Goal: Communication & Community: Participate in discussion

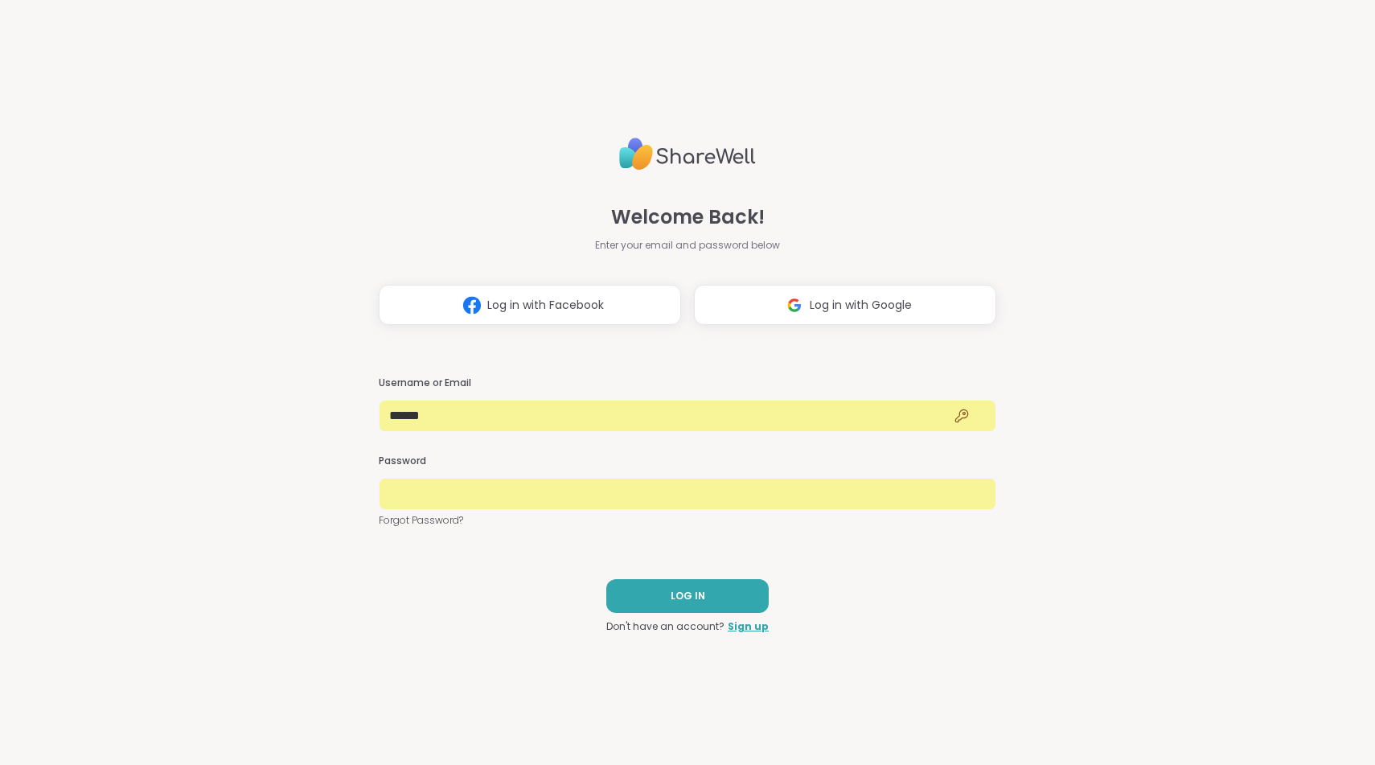
click at [684, 576] on div "Welcome Back! Enter your email and password below Log in with Facebook Log in w…" at bounding box center [688, 382] width 618 height 765
click at [684, 589] on span "LOG IN" at bounding box center [688, 596] width 35 height 14
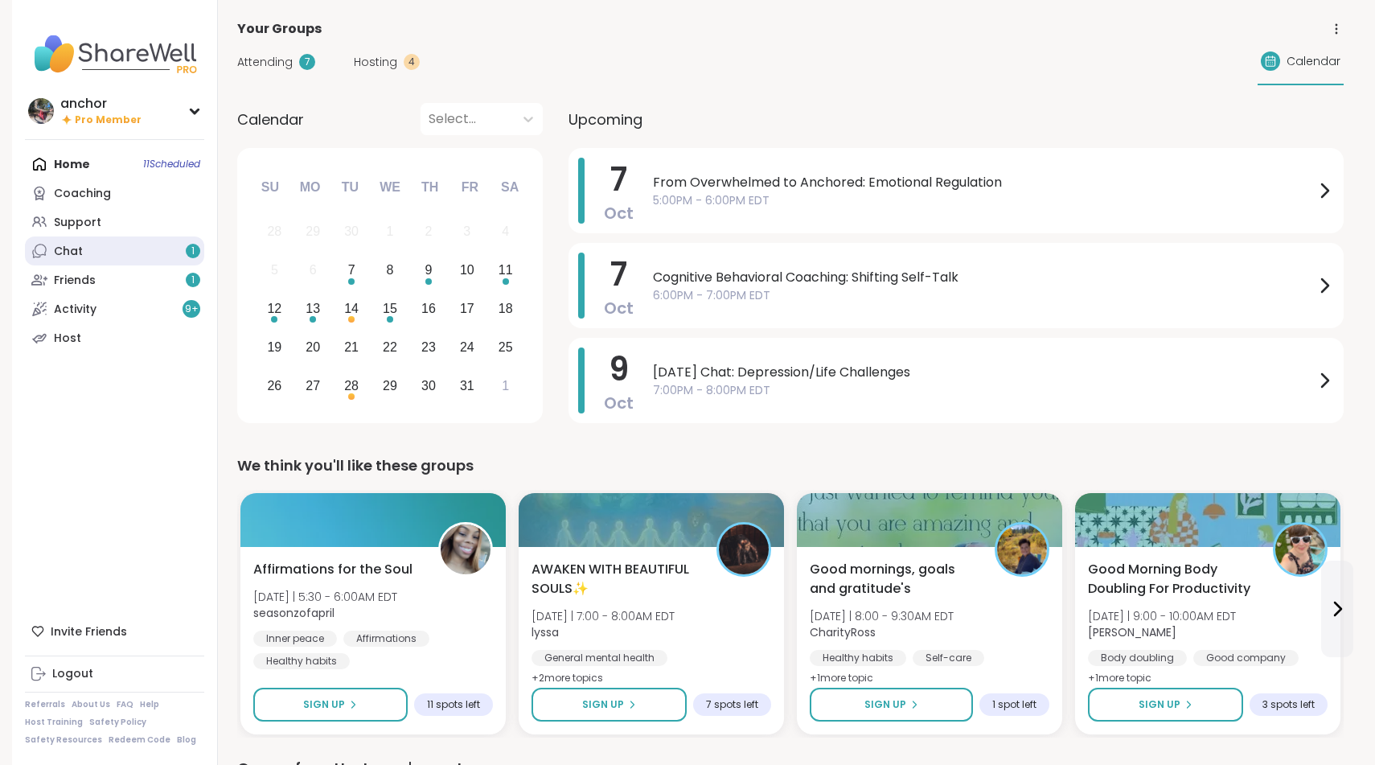
click at [120, 251] on link "Chat 1" at bounding box center [114, 250] width 179 height 29
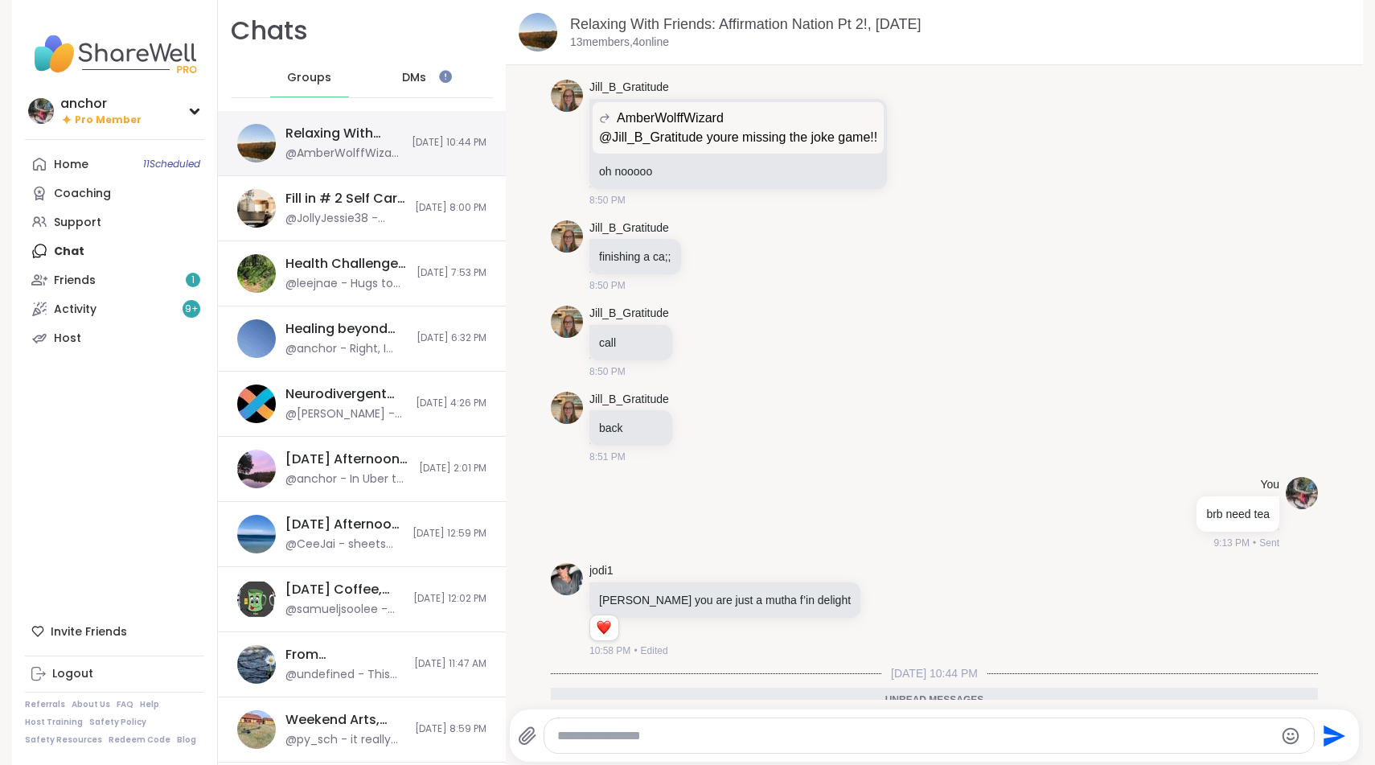
click at [328, 116] on div "Relaxing With Friends: Affirmation Nation Pt 2!, [DATE] @AmberWolffWizard - Ses…" at bounding box center [362, 143] width 288 height 65
click at [329, 136] on div "Relaxing With Friends: Affirmation Nation Pt 2!, [DATE]" at bounding box center [343, 134] width 117 height 18
click at [95, 281] on link "Friends 1" at bounding box center [114, 279] width 179 height 29
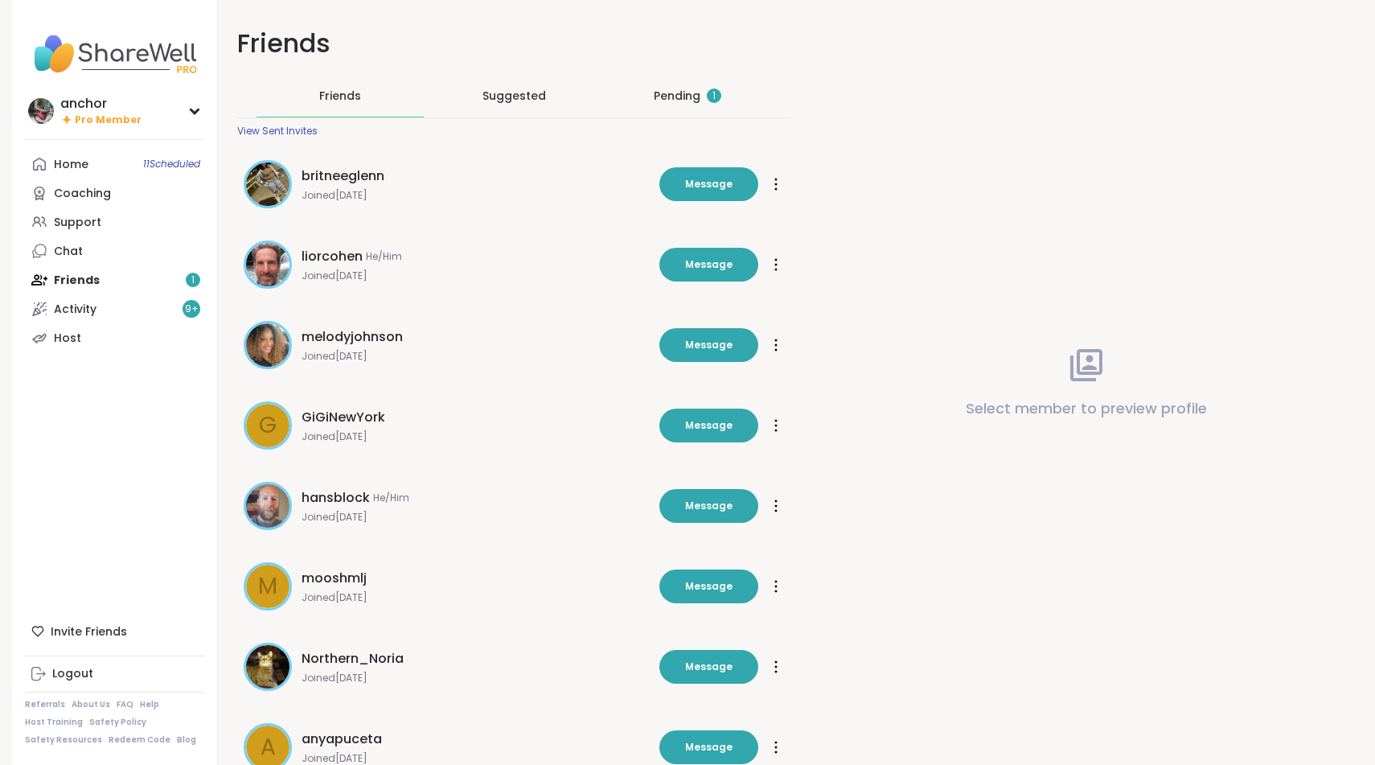
click at [685, 102] on div "Pending 1" at bounding box center [688, 96] width 68 height 16
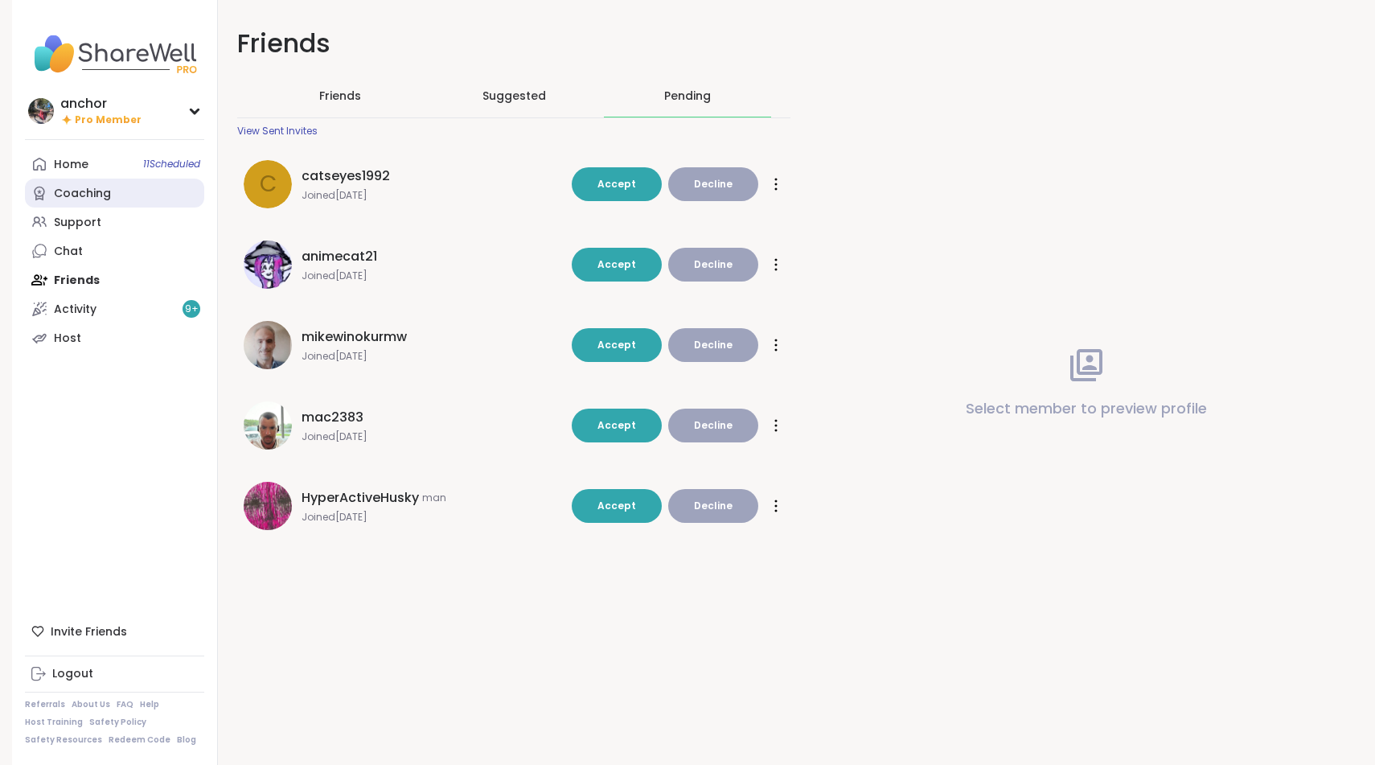
click at [51, 197] on link "Coaching" at bounding box center [114, 192] width 179 height 29
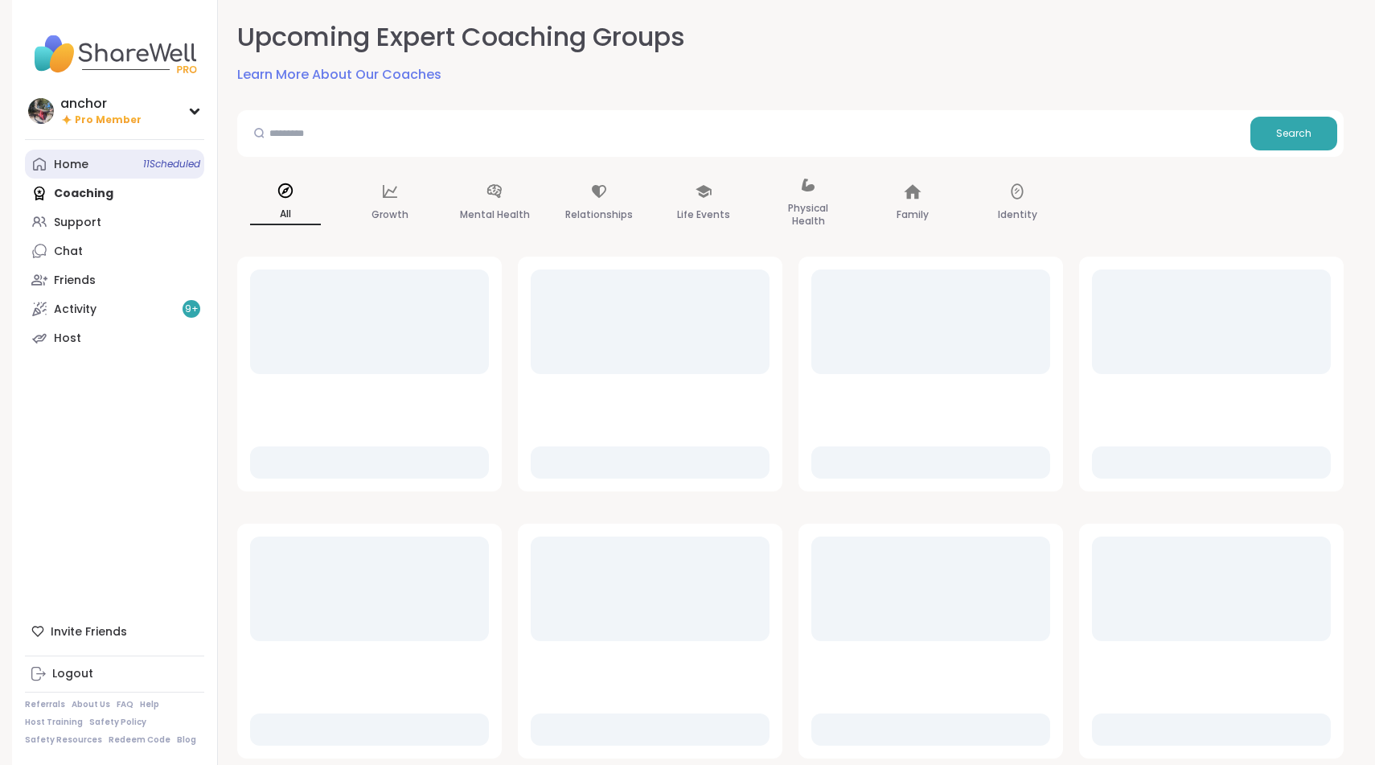
click at [63, 150] on link "Home 11 Scheduled" at bounding box center [114, 164] width 179 height 29
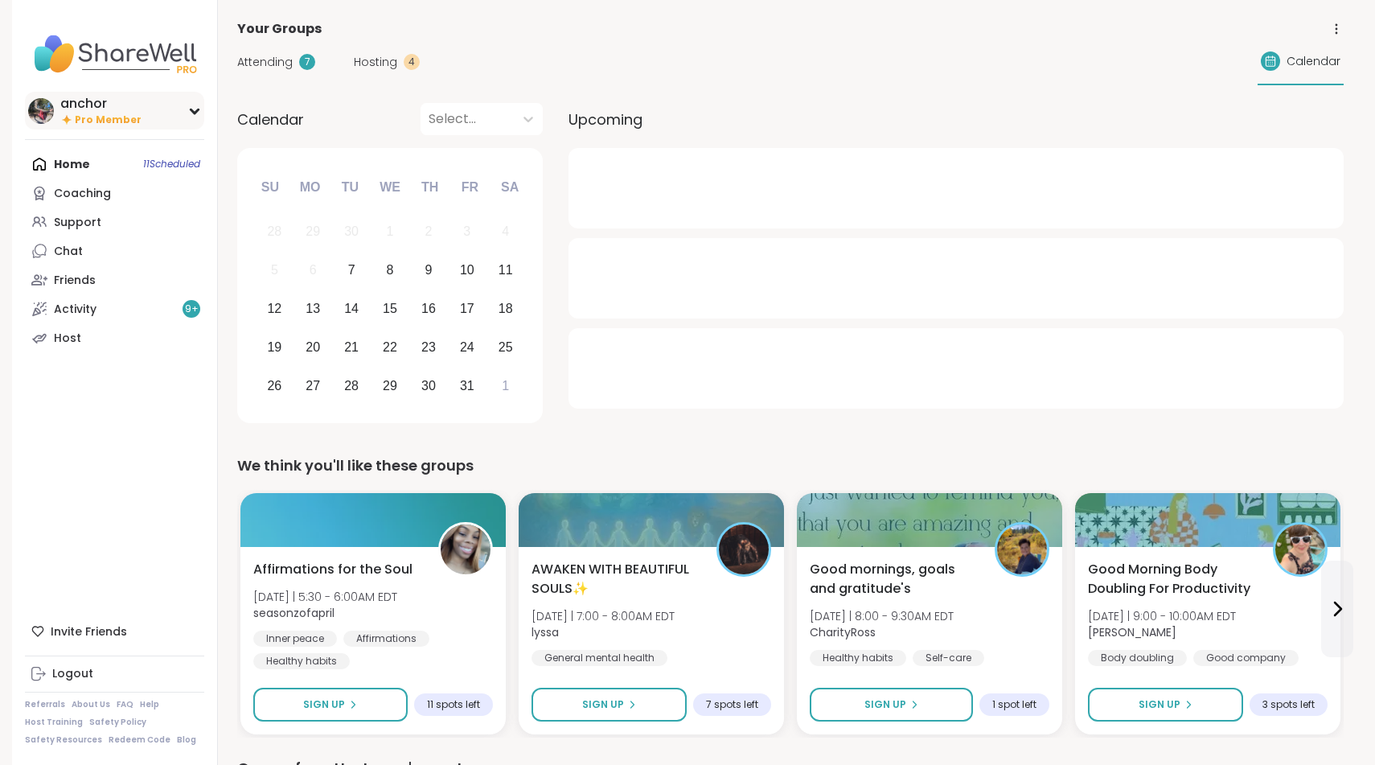
click at [125, 104] on div "anchor" at bounding box center [100, 104] width 81 height 18
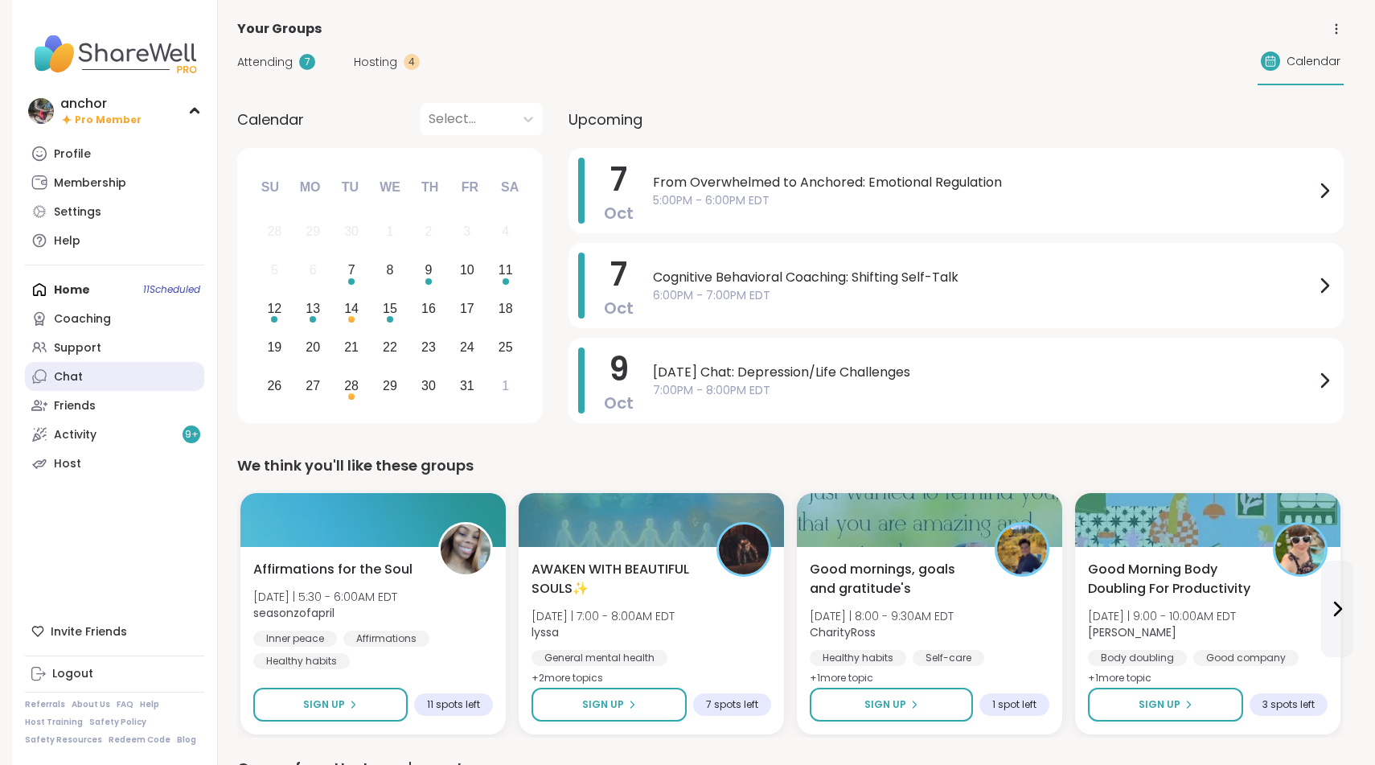
click at [89, 387] on link "Chat" at bounding box center [114, 376] width 179 height 29
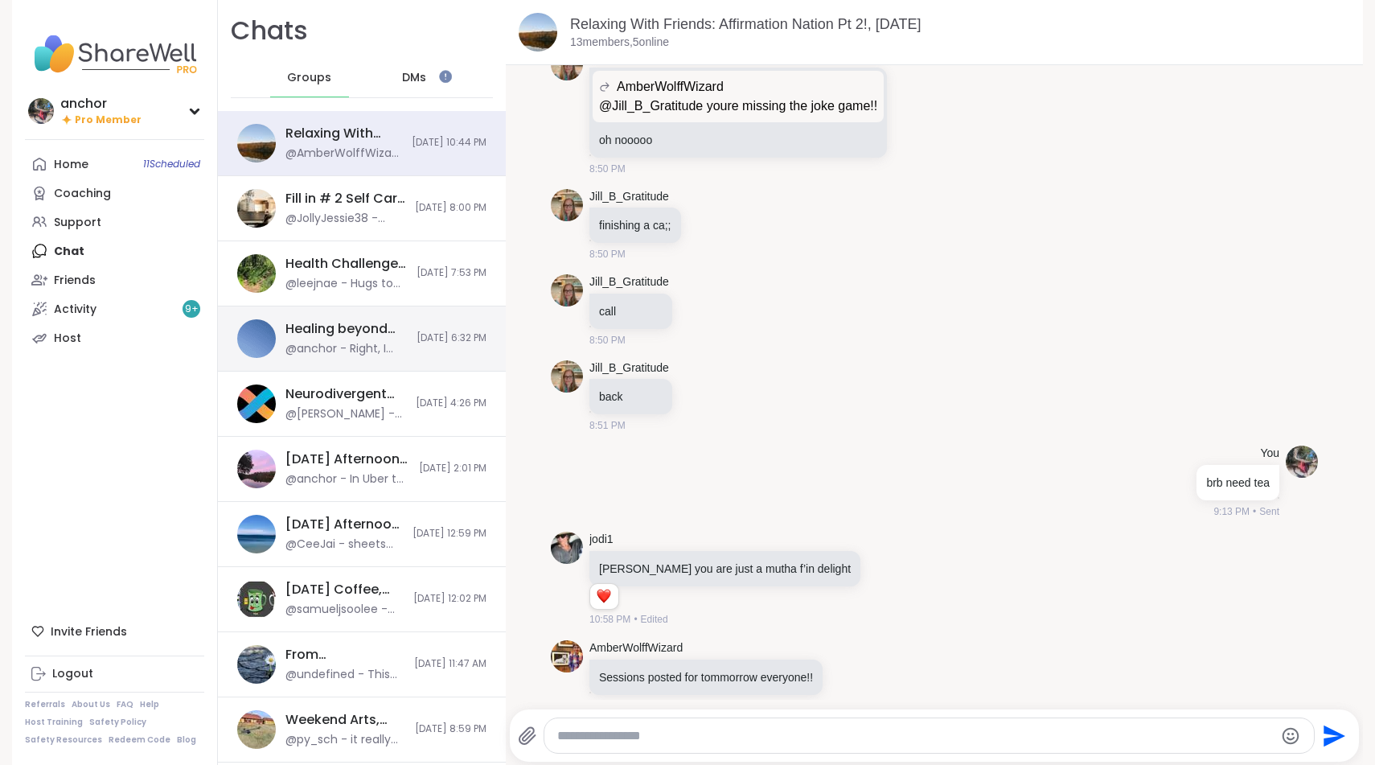
click at [368, 333] on div "Healing beyond Religion, [DATE]" at bounding box center [345, 329] width 121 height 18
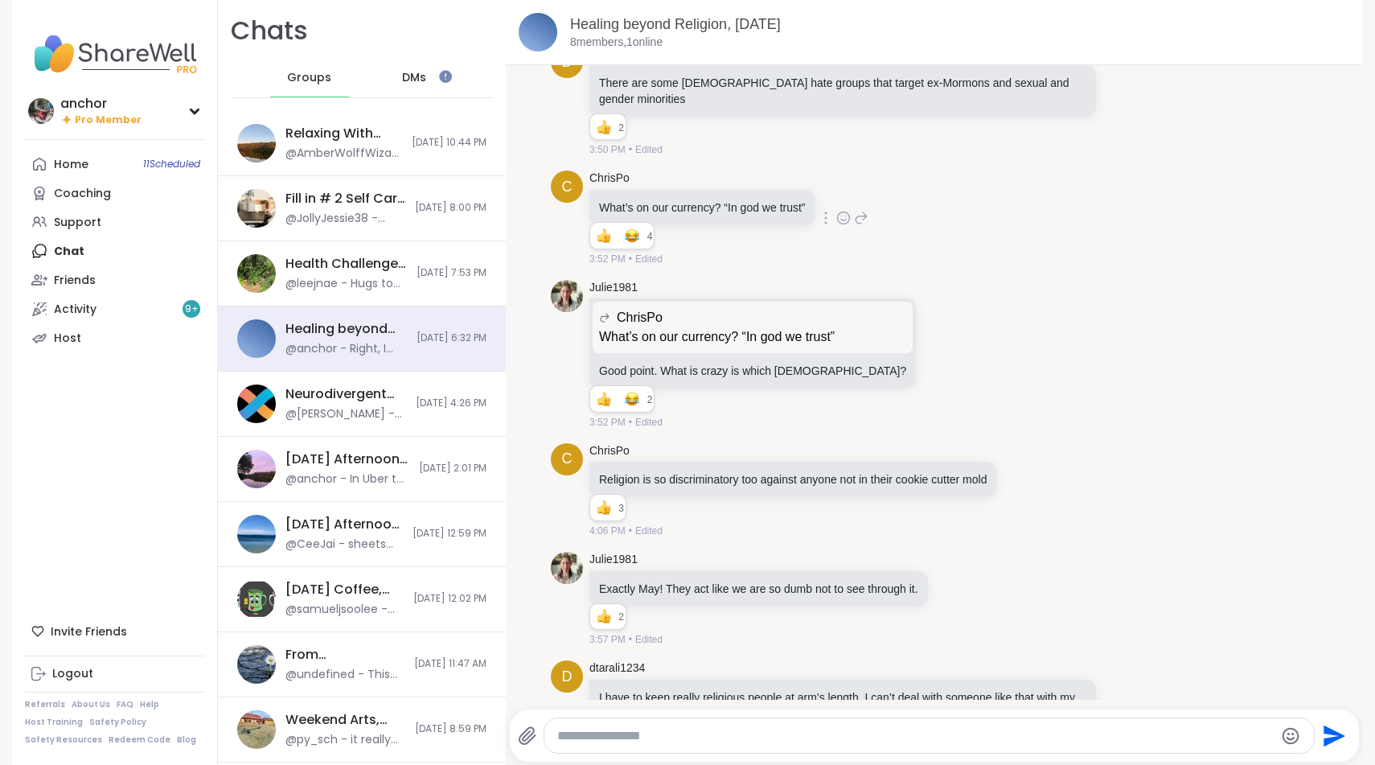
scroll to position [3083, 0]
click at [380, 473] on div "@anchor - In Uber to [GEOGRAPHIC_DATA]" at bounding box center [347, 479] width 124 height 16
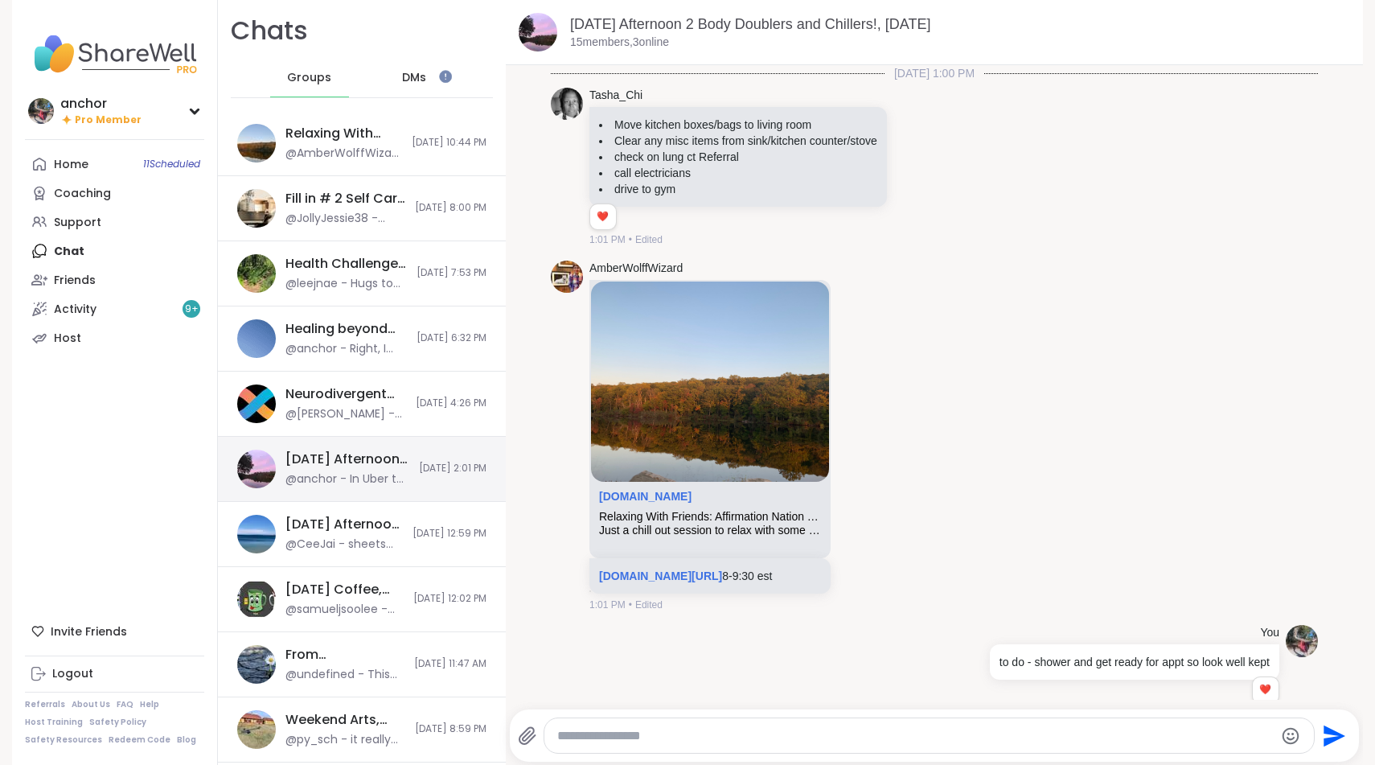
scroll to position [2339, 0]
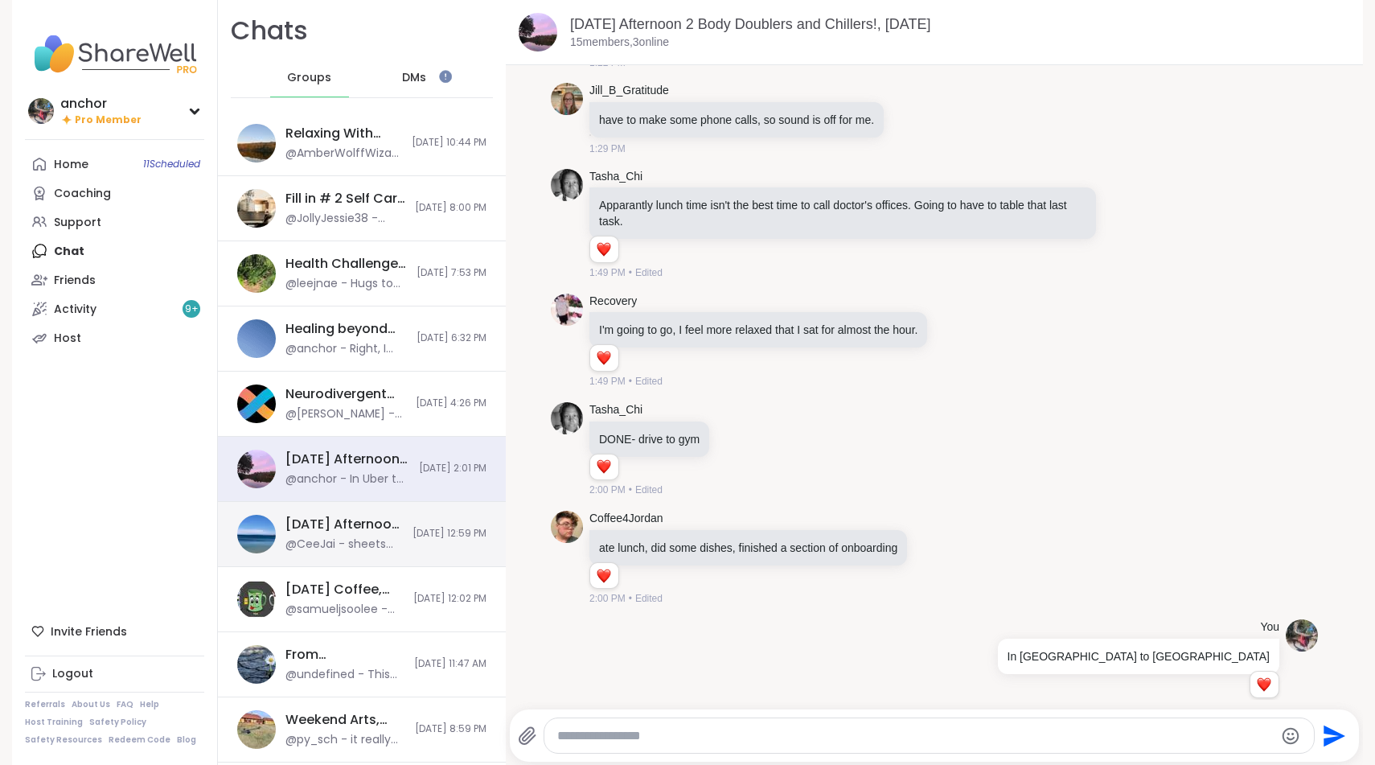
click at [425, 563] on div "[DATE] Afternoon Body Doublers and Chillers!, [DATE] @CeeJai - sheets washing, …" at bounding box center [362, 534] width 288 height 65
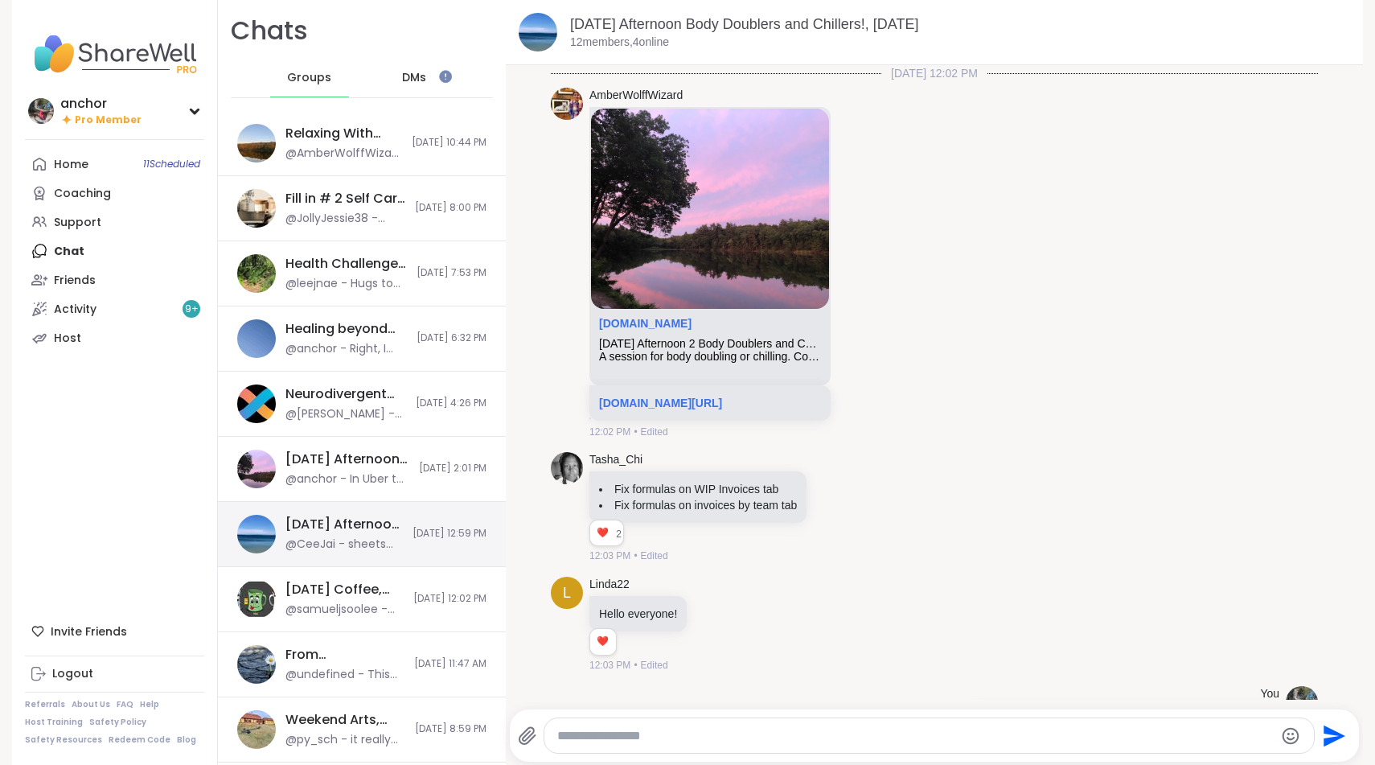
scroll to position [2472, 0]
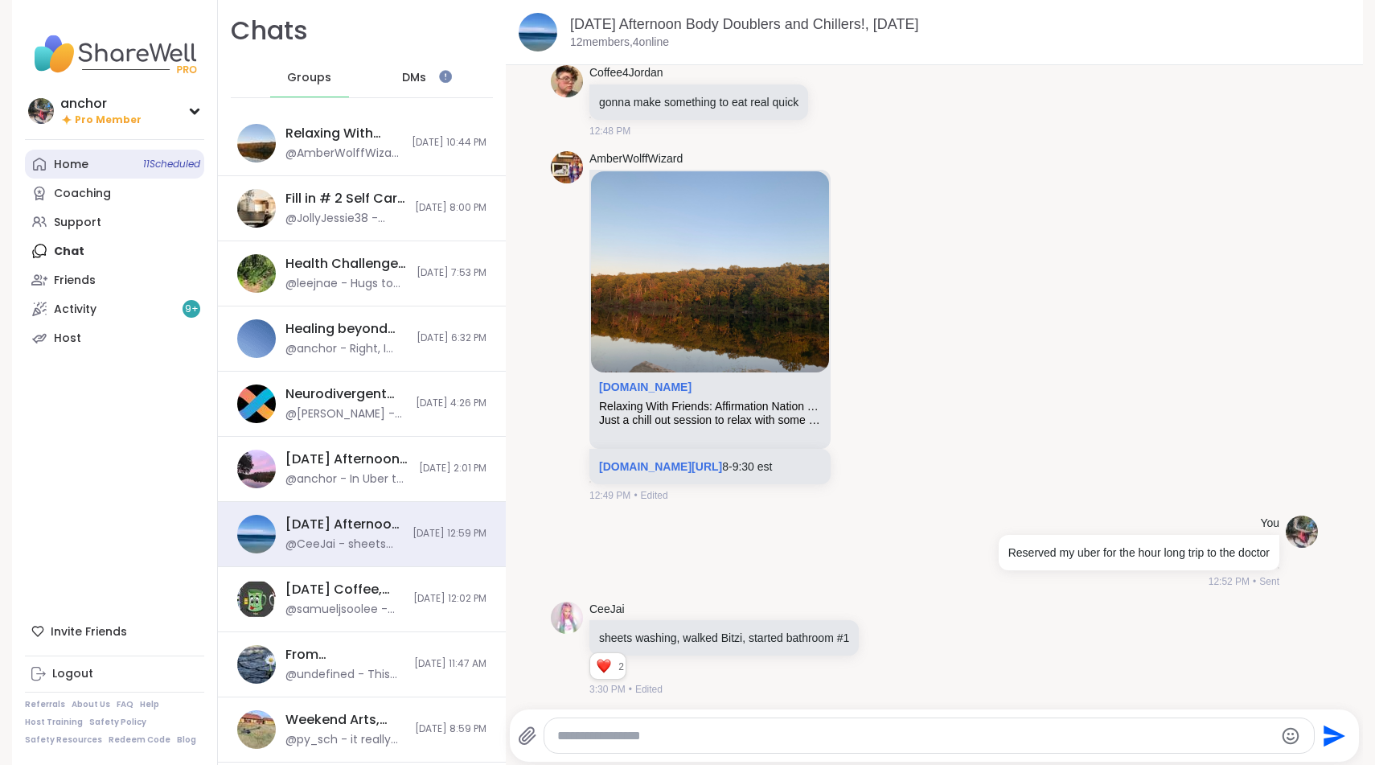
click at [48, 163] on link "Home 11 Scheduled" at bounding box center [114, 164] width 179 height 29
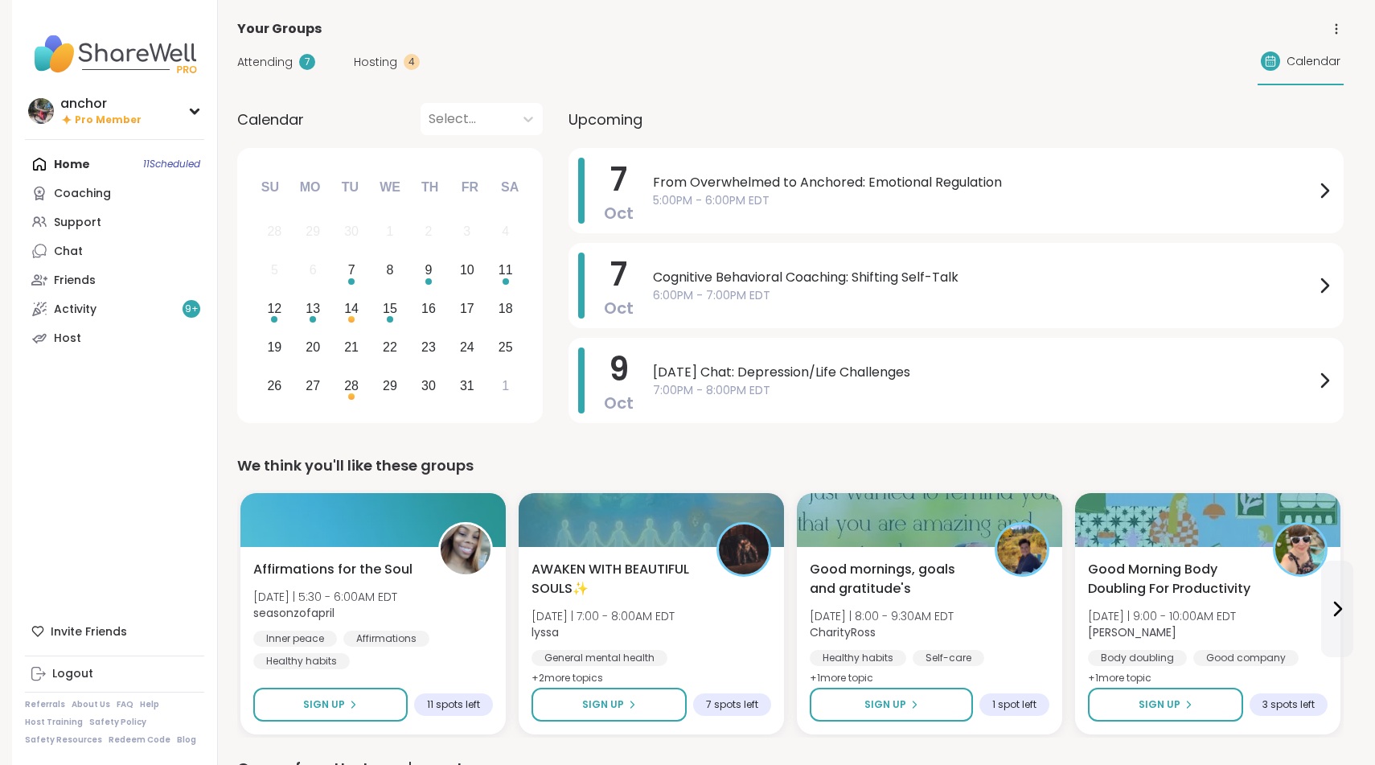
click at [135, 58] on img at bounding box center [114, 54] width 179 height 56
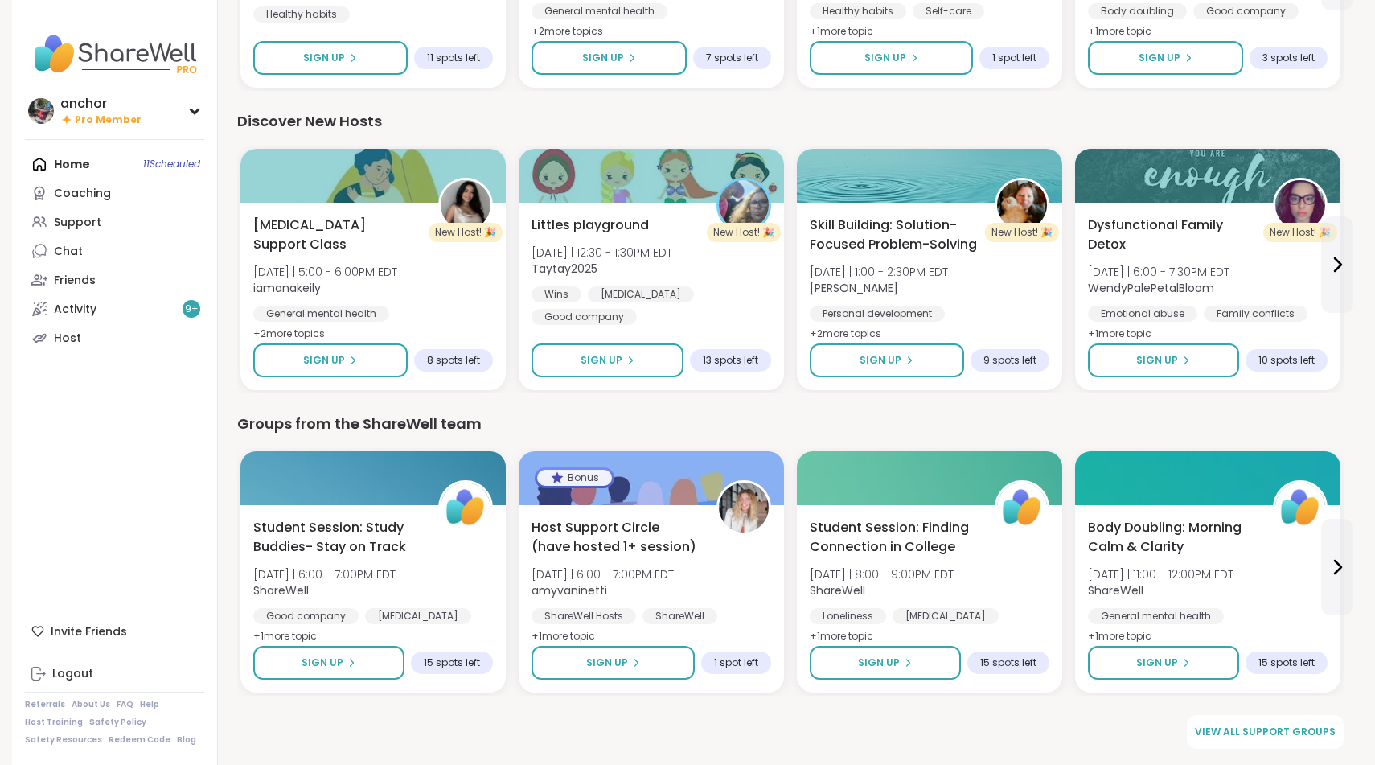
scroll to position [1856, 0]
click at [94, 257] on link "Chat" at bounding box center [114, 250] width 179 height 29
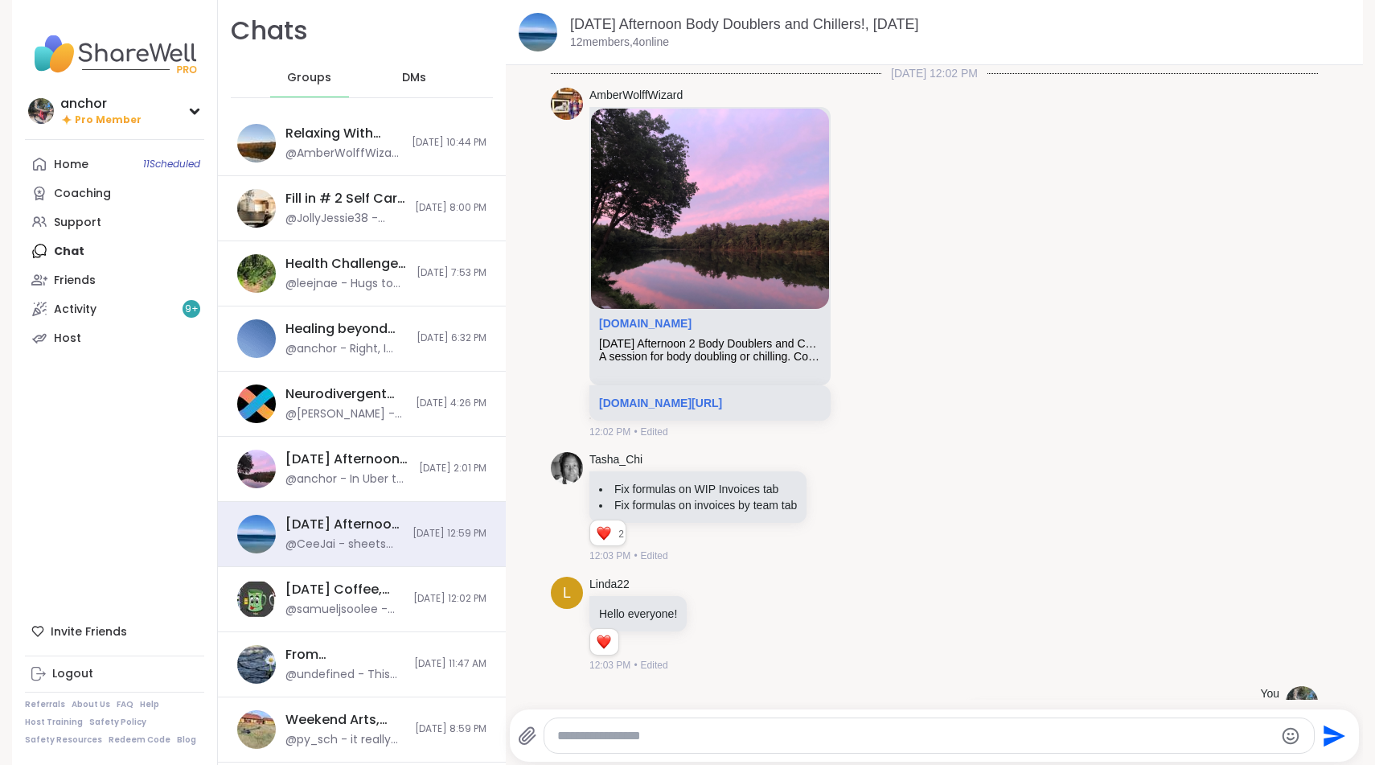
scroll to position [2472, 0]
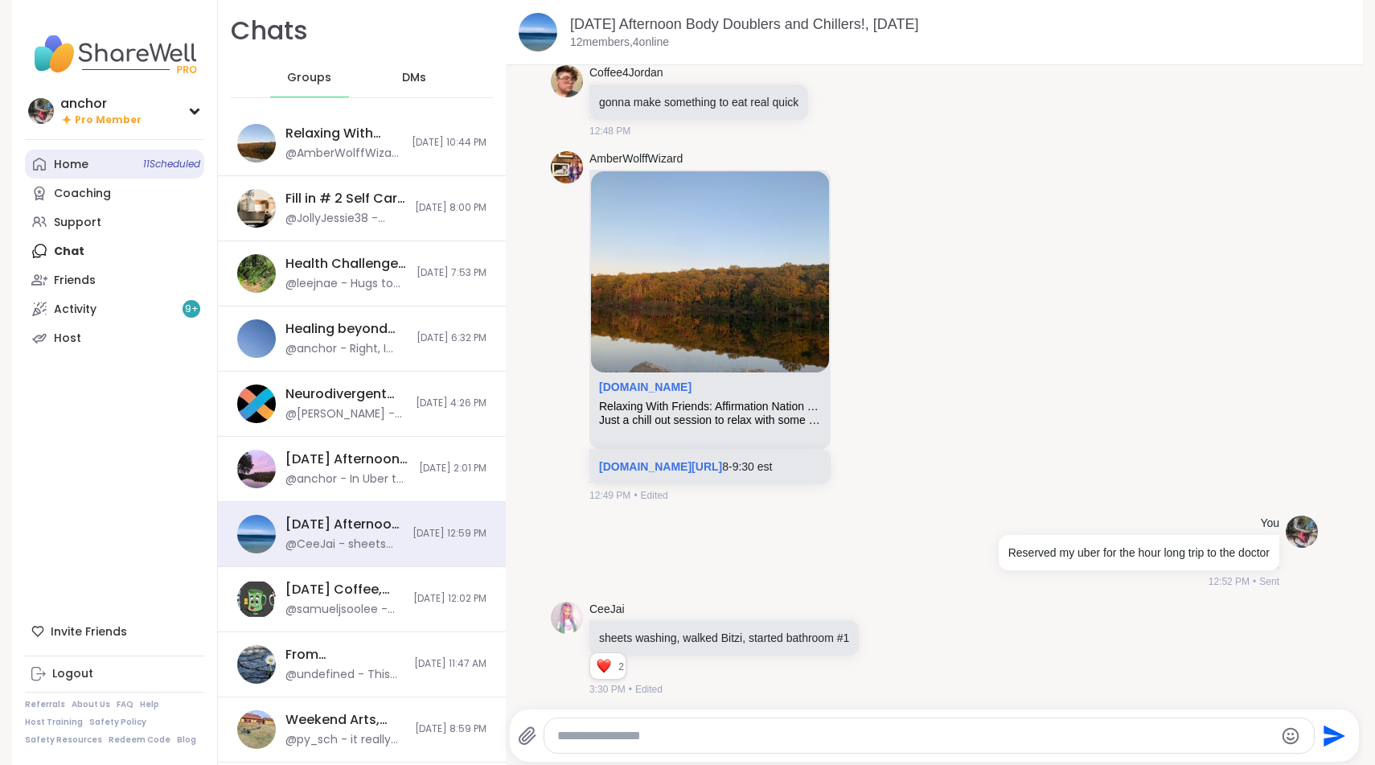
click at [100, 167] on link "Home 11 Scheduled" at bounding box center [114, 164] width 179 height 29
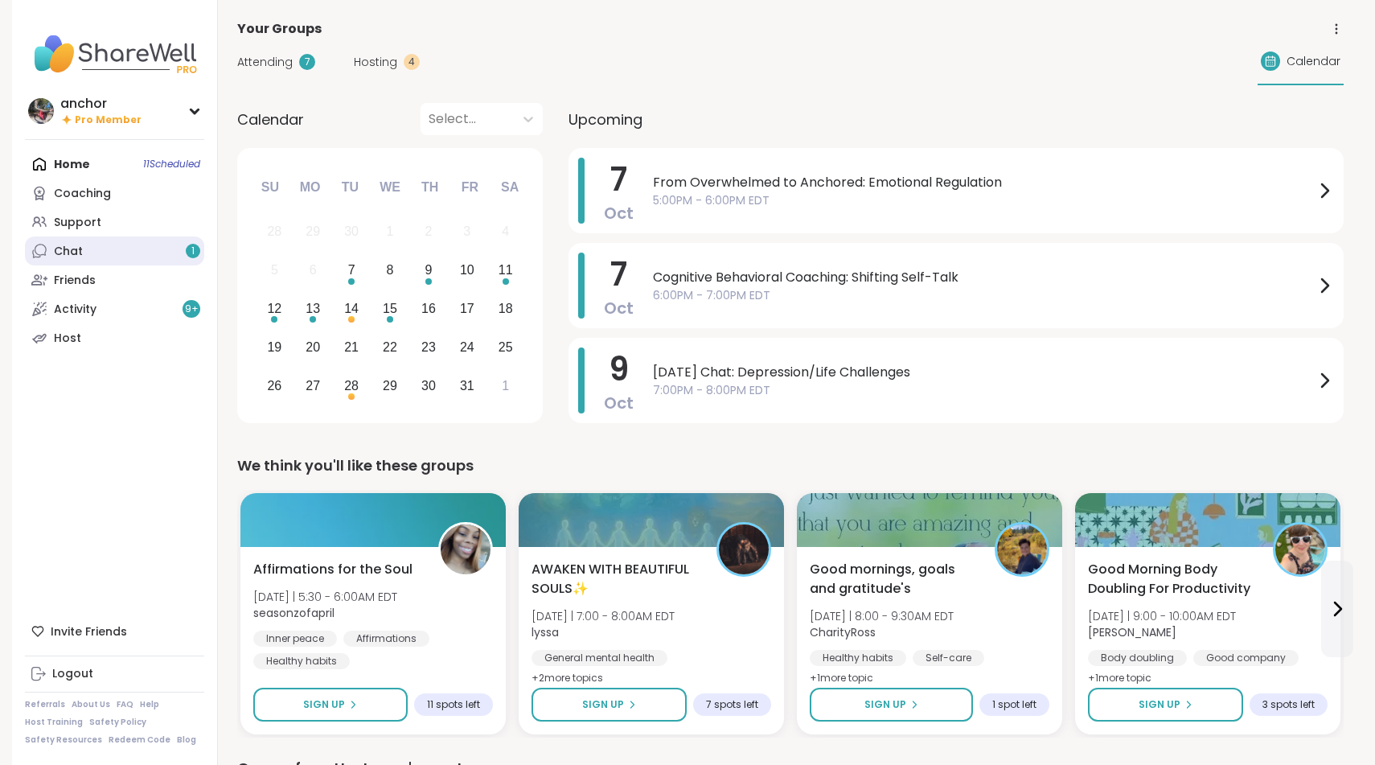
click at [78, 253] on div "Chat 1" at bounding box center [68, 252] width 29 height 16
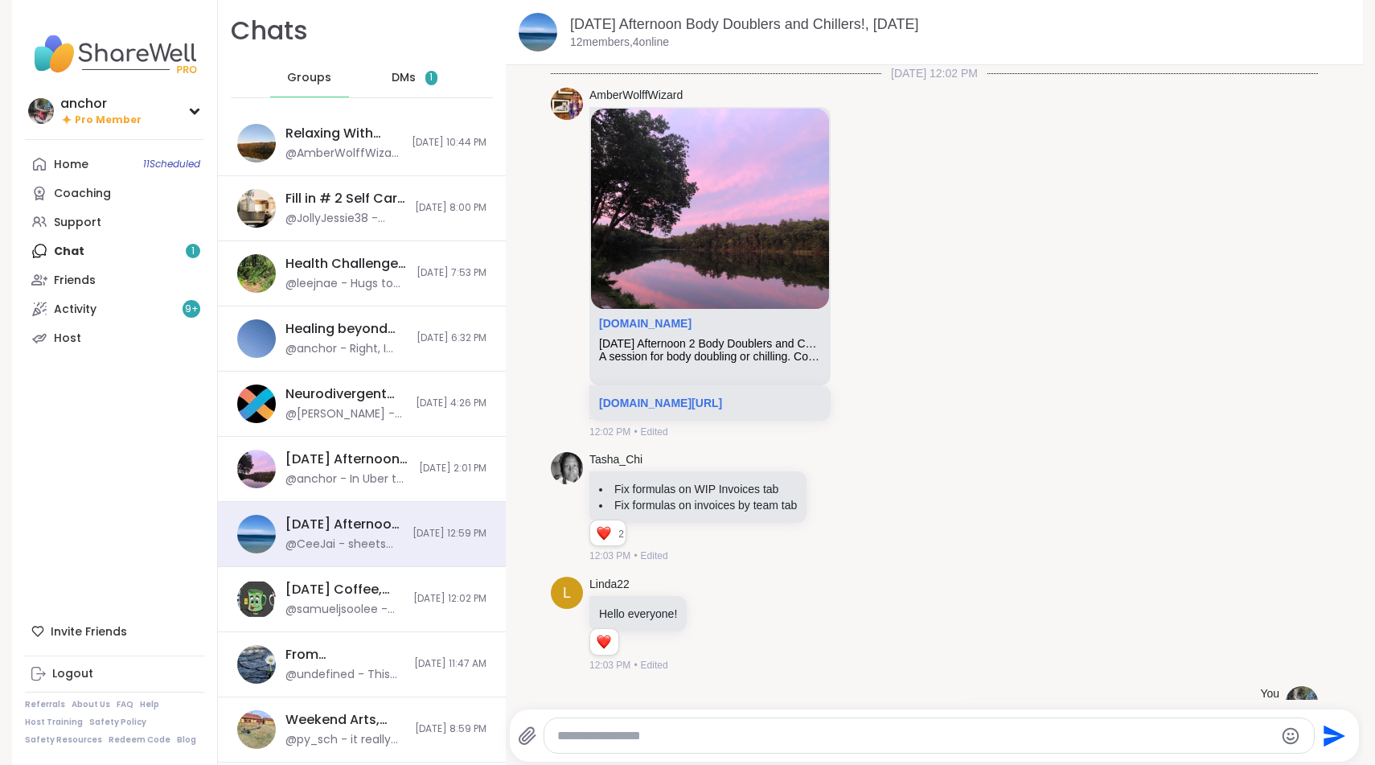
scroll to position [2472, 0]
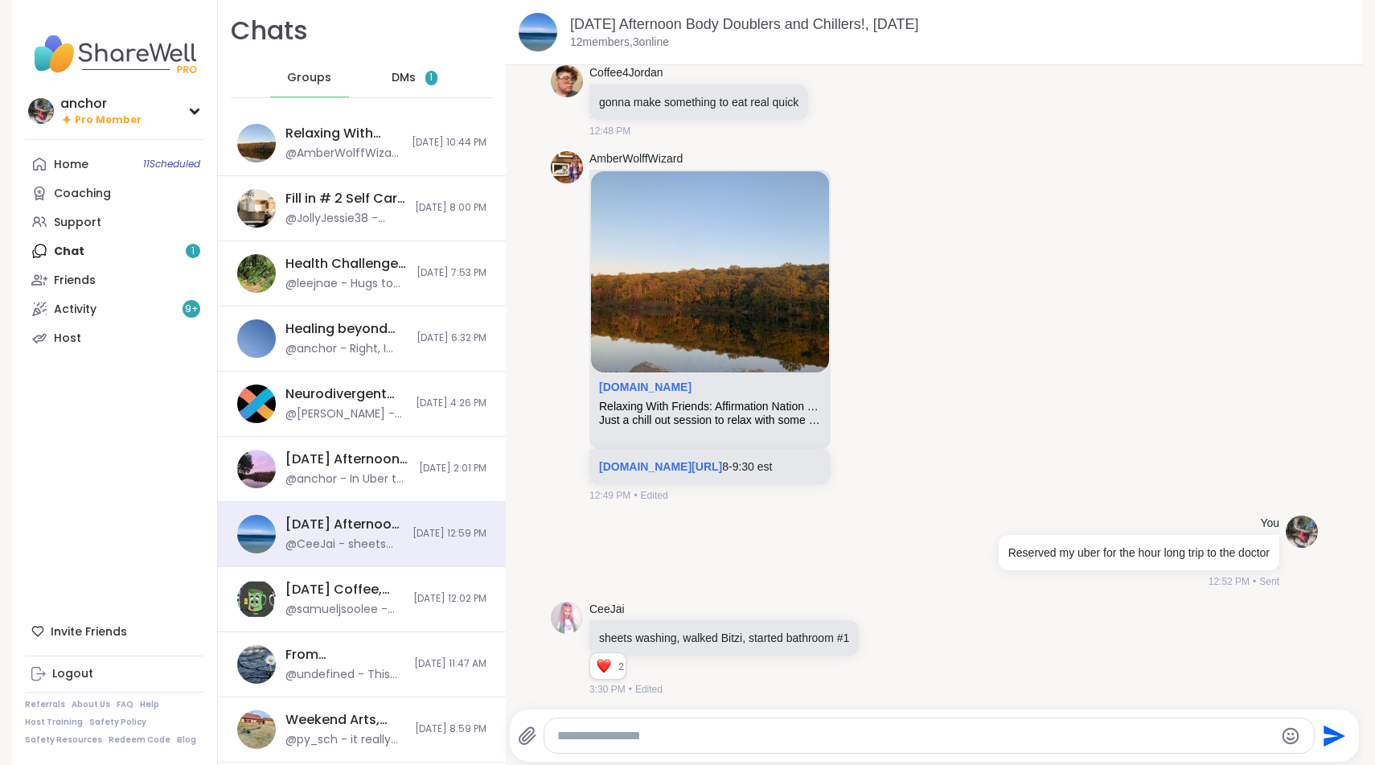
click at [419, 80] on div "DMs 1" at bounding box center [414, 78] width 79 height 39
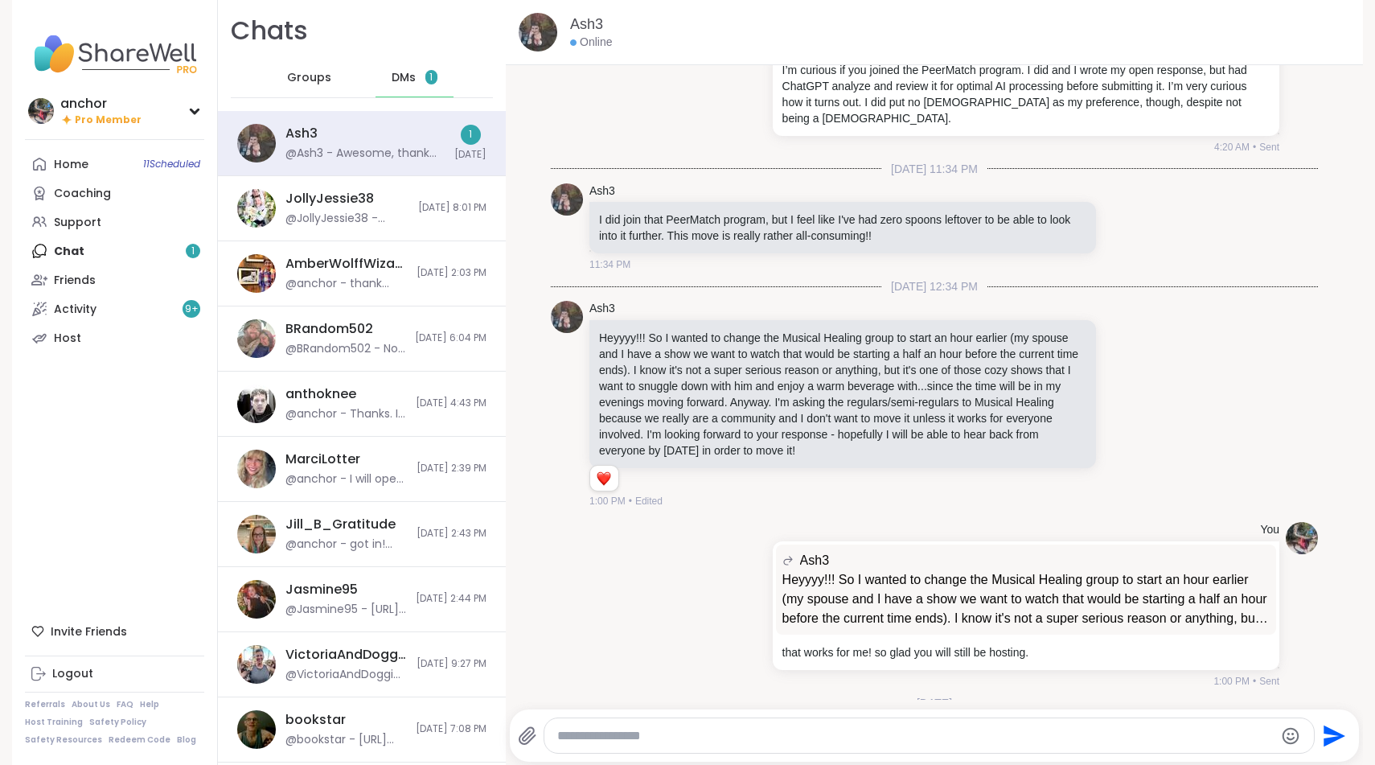
scroll to position [10576, 0]
